Goal: Task Accomplishment & Management: Use online tool/utility

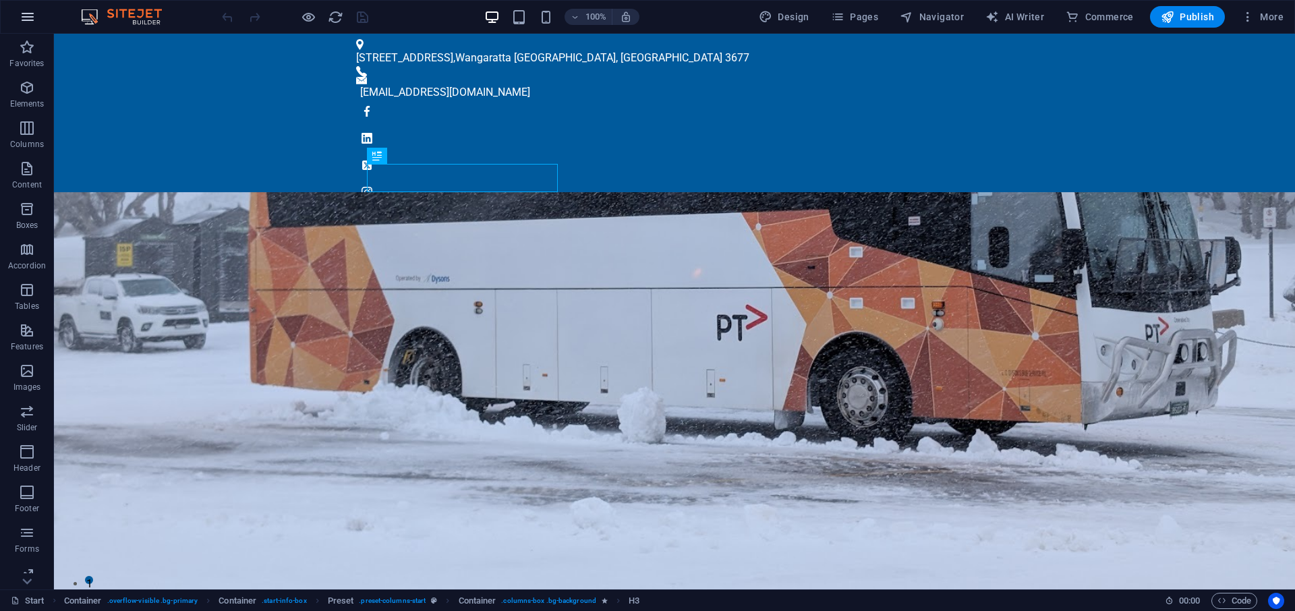
click at [37, 11] on button "button" at bounding box center [27, 17] width 32 height 32
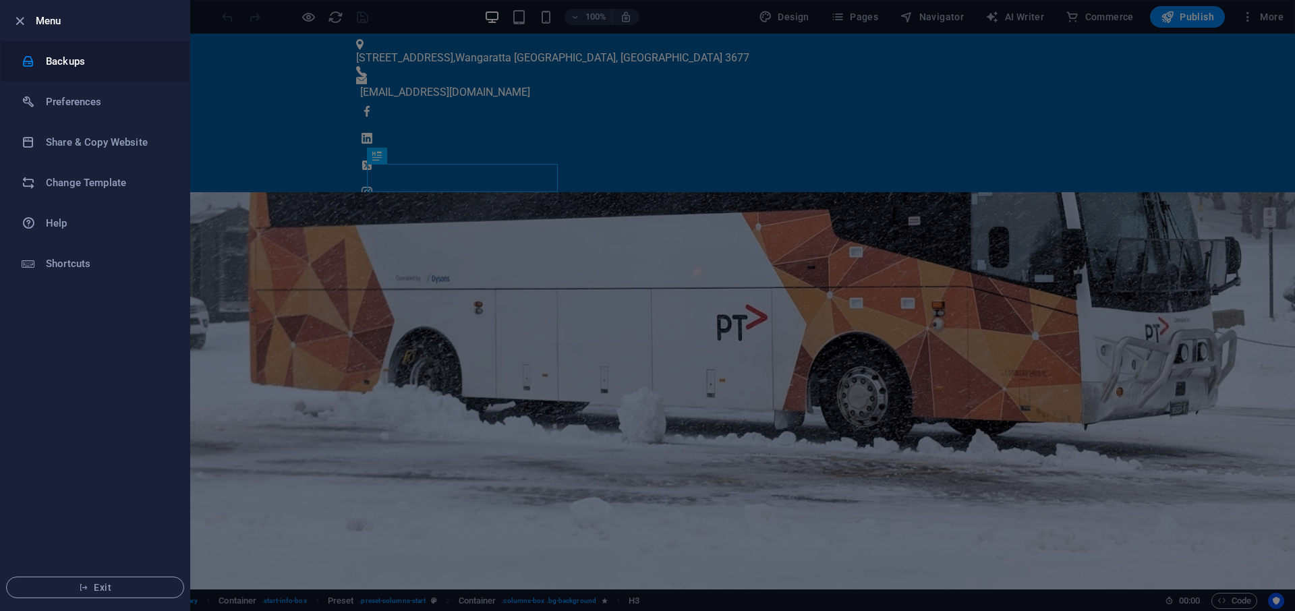
click at [68, 55] on h6 "Backups" at bounding box center [108, 61] width 125 height 16
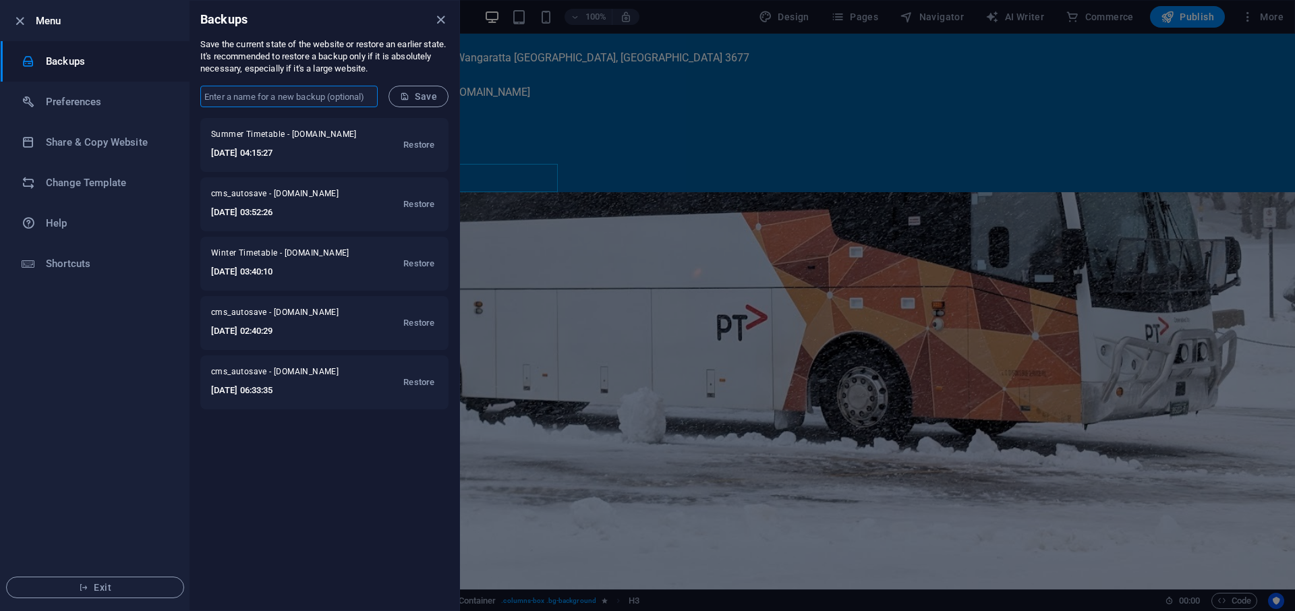
click at [297, 92] on input "text" at bounding box center [288, 97] width 177 height 22
type input "Summer Timetable"
click at [415, 94] on span "Save" at bounding box center [418, 96] width 37 height 11
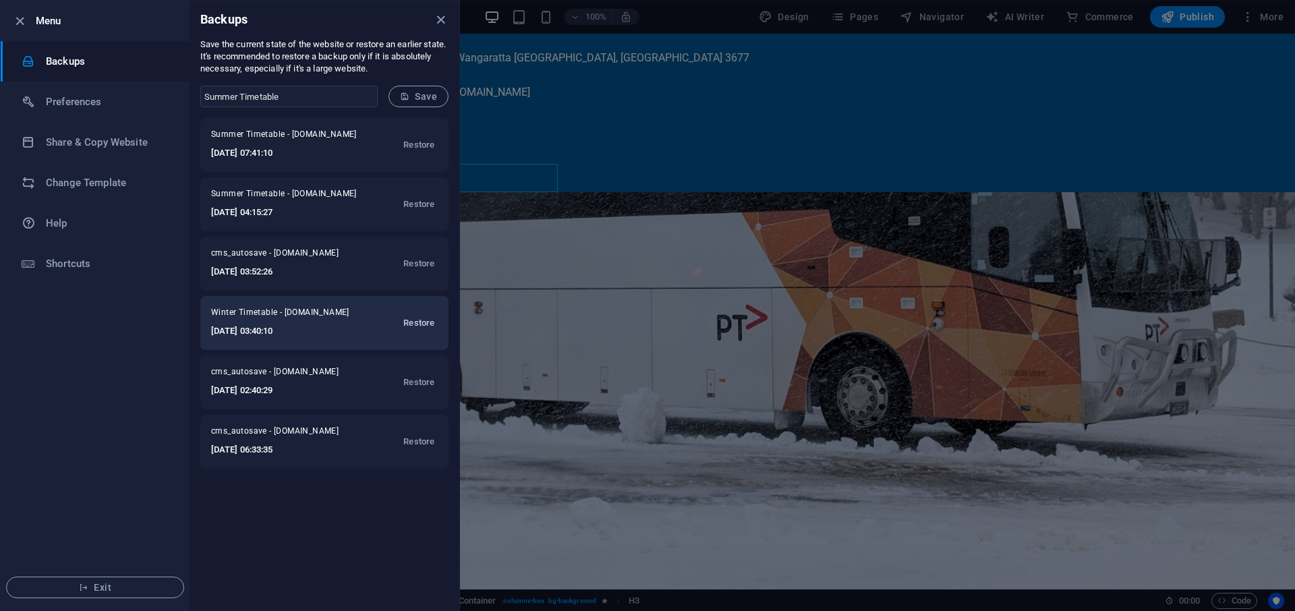
click at [417, 322] on span "Restore" at bounding box center [418, 323] width 31 height 16
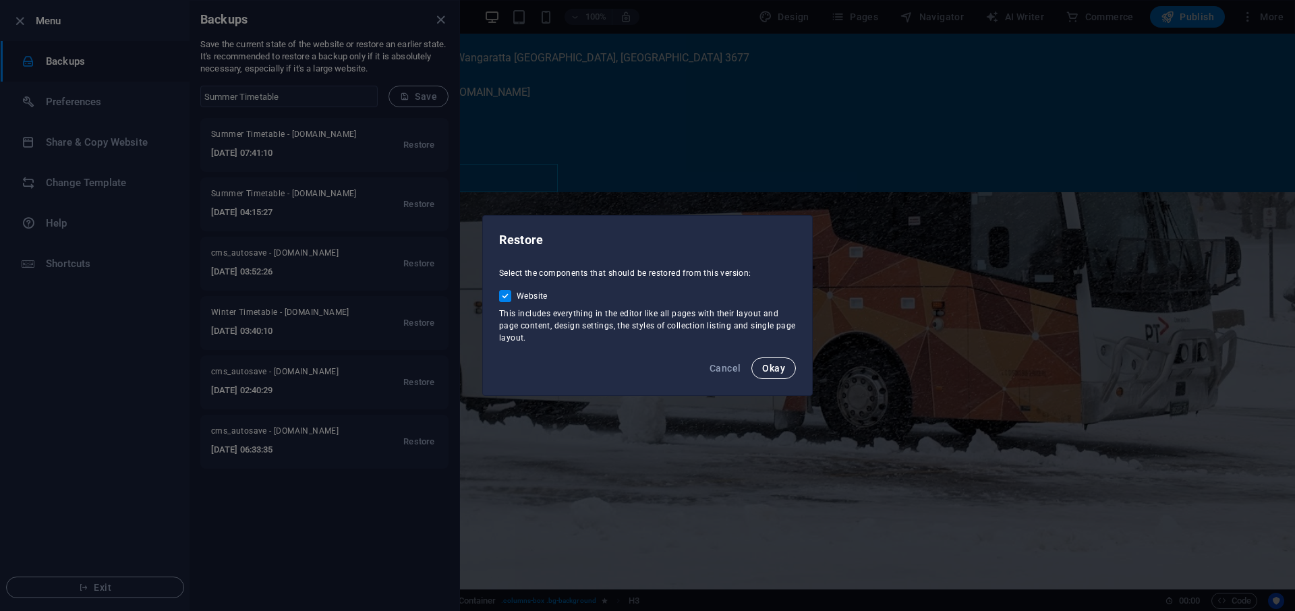
click at [776, 366] on span "Okay" at bounding box center [773, 368] width 23 height 11
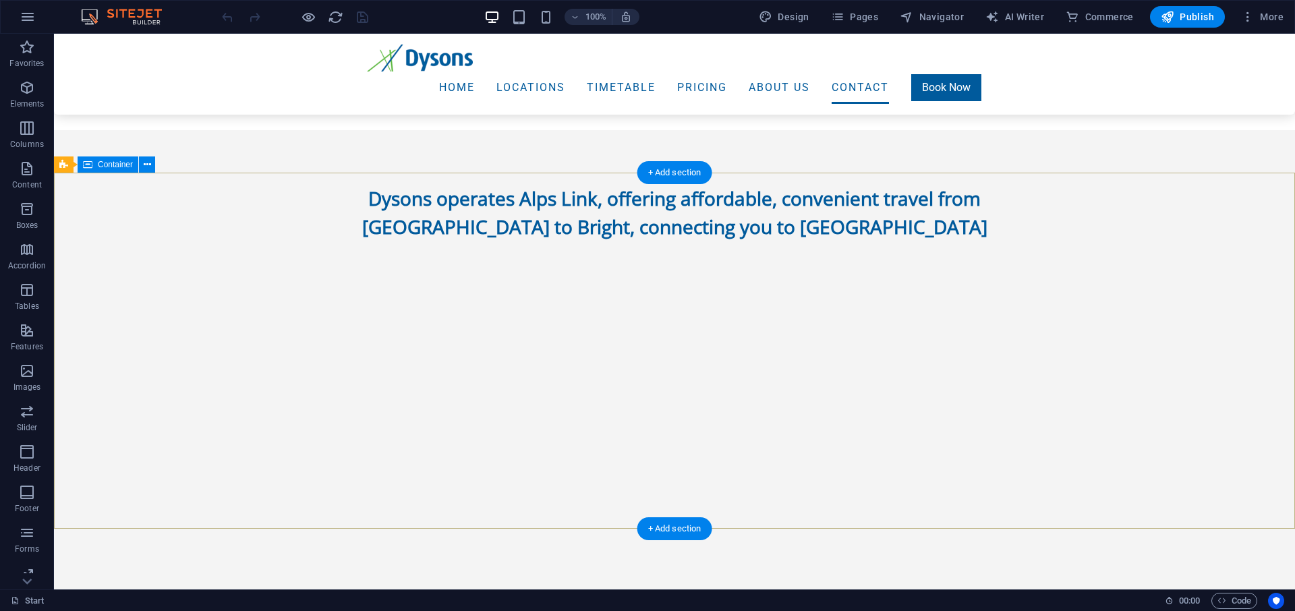
scroll to position [4379, 0]
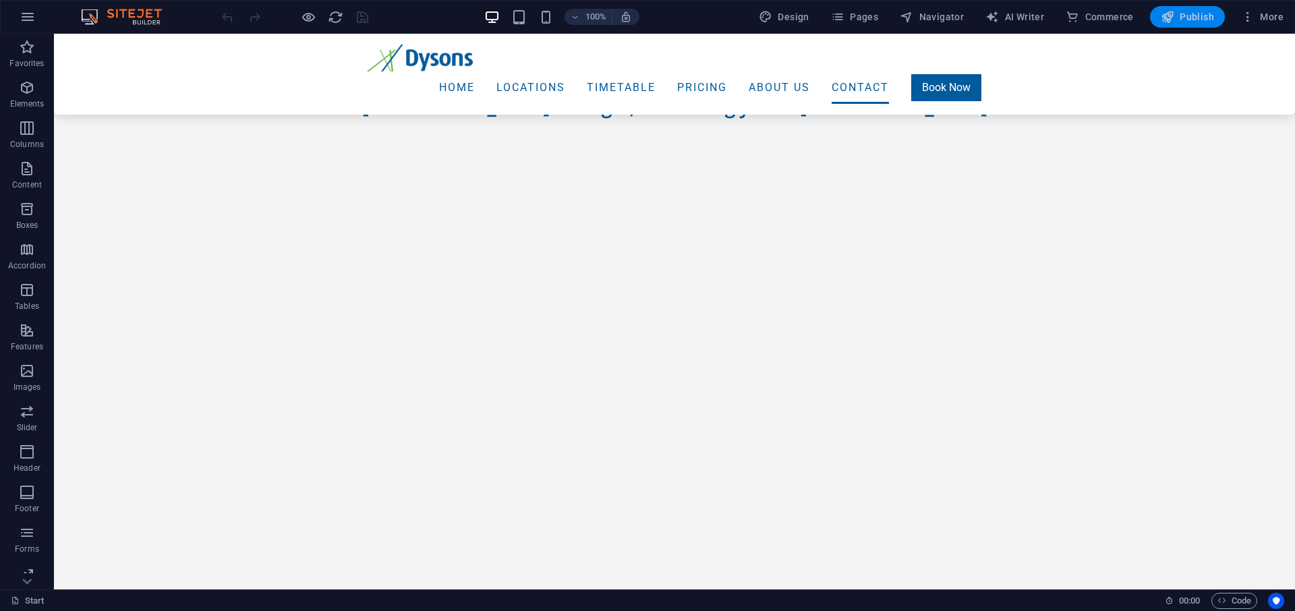
click at [1190, 16] on span "Publish" at bounding box center [1187, 16] width 53 height 13
